Goal: Task Accomplishment & Management: Complete application form

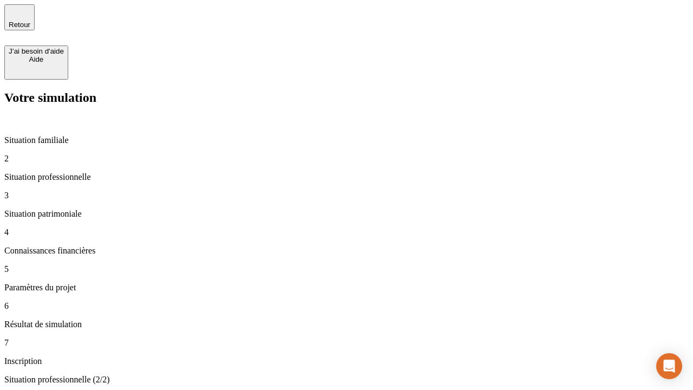
type input "70 000"
type input "1 000"
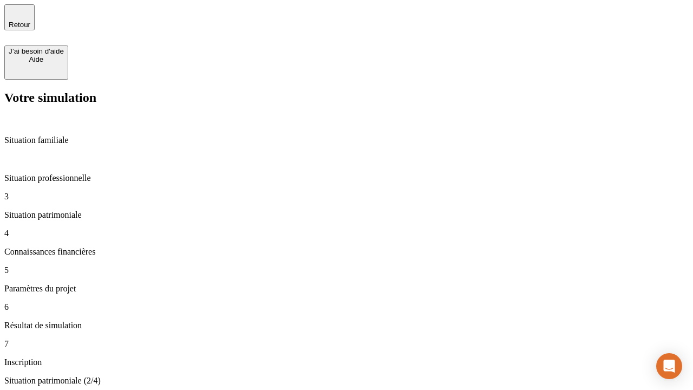
type input "800"
type input "6"
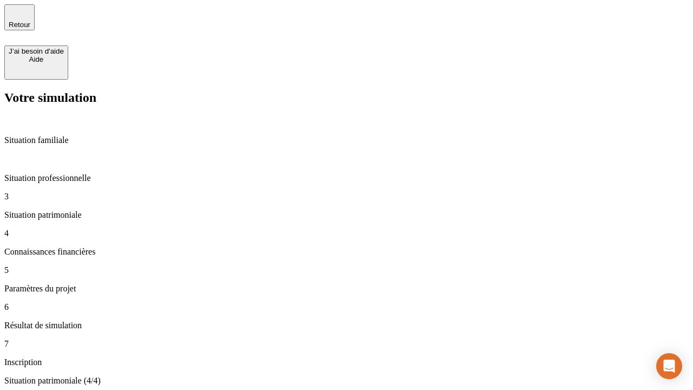
type input "400"
type input "3"
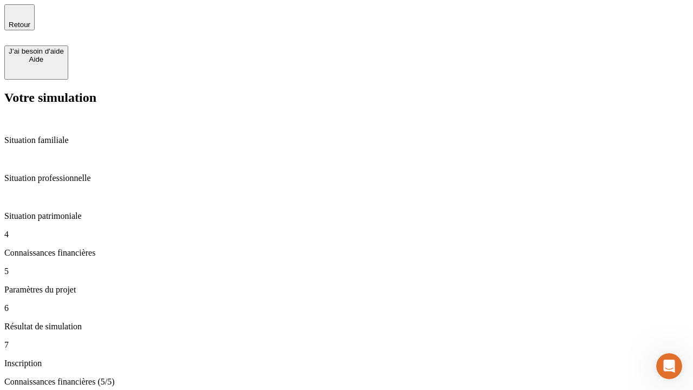
type input "35"
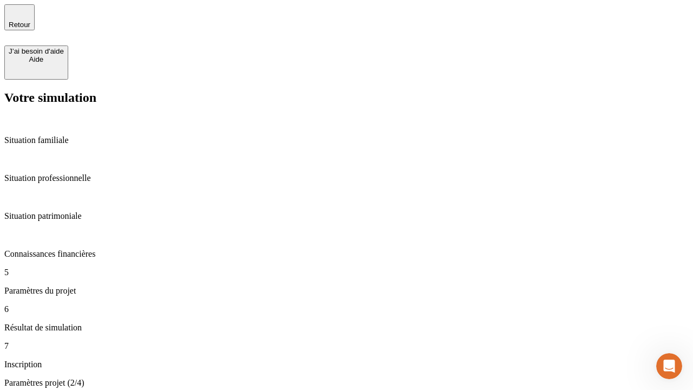
type input "500"
type input "640"
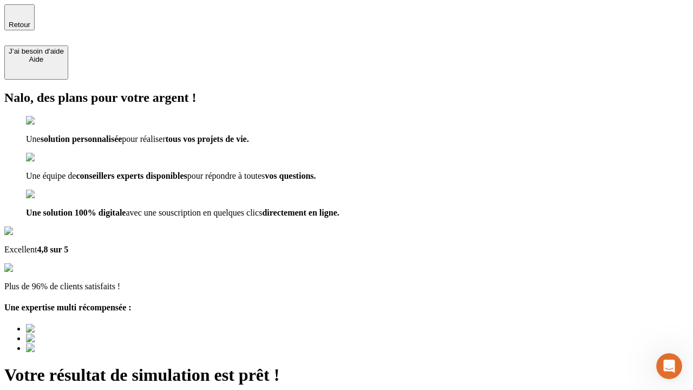
scroll to position [3, 0]
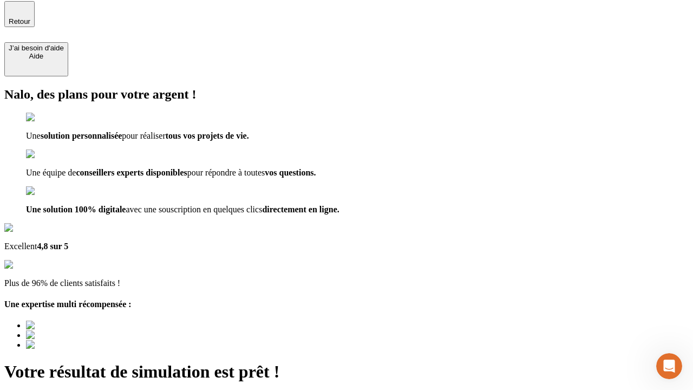
type input "[EMAIL_ADDRESS][DOMAIN_NAME]"
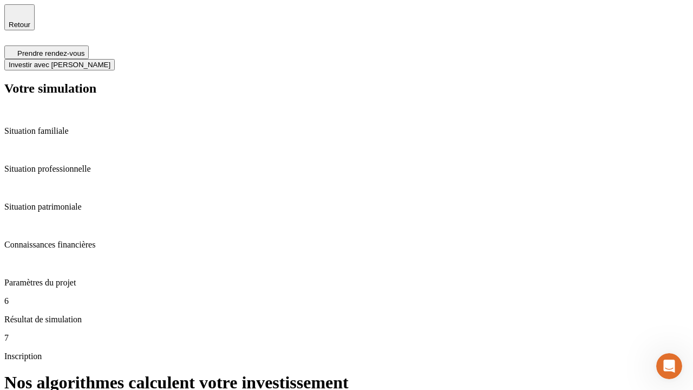
scroll to position [4, 0]
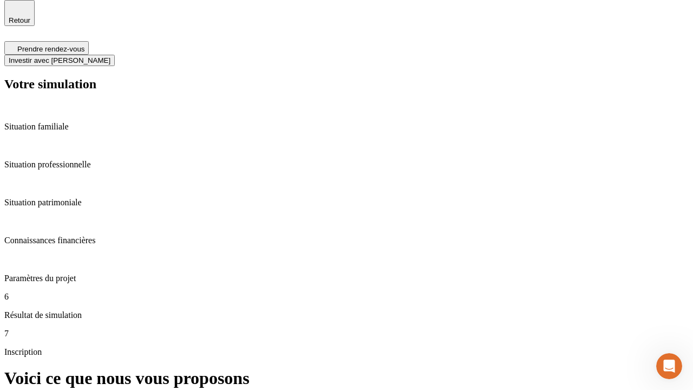
click at [110, 56] on span "Investir avec [PERSON_NAME]" at bounding box center [60, 60] width 102 height 8
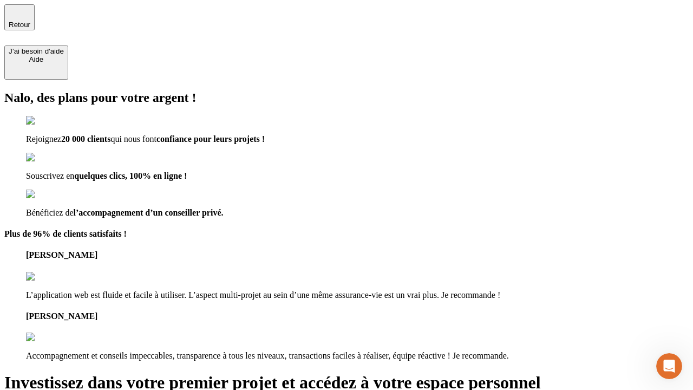
type input "abc"
